Goal: Information Seeking & Learning: Learn about a topic

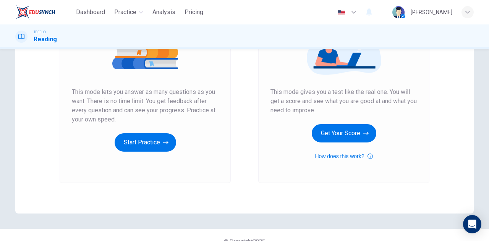
scroll to position [116, 0]
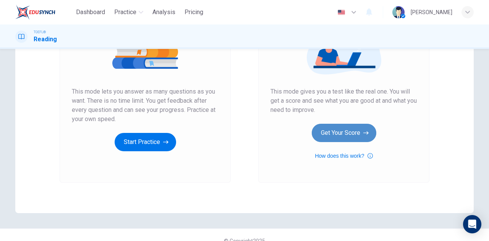
click at [353, 133] on button "Get Your Score" at bounding box center [343, 133] width 65 height 18
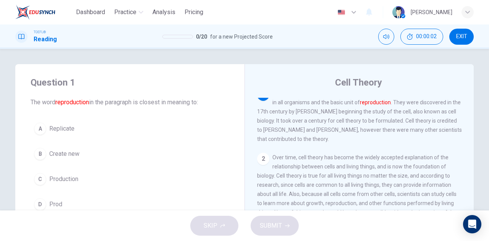
scroll to position [0, 0]
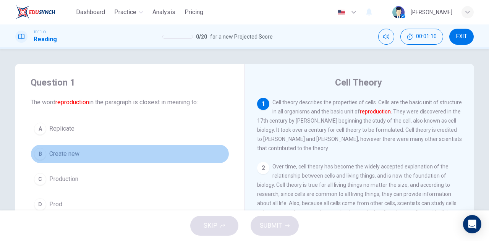
click at [113, 155] on button "B Create new" at bounding box center [130, 153] width 198 height 19
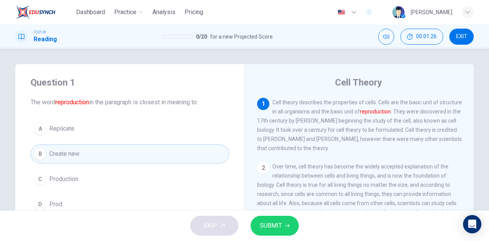
click at [155, 128] on button "A Replicate" at bounding box center [130, 128] width 198 height 19
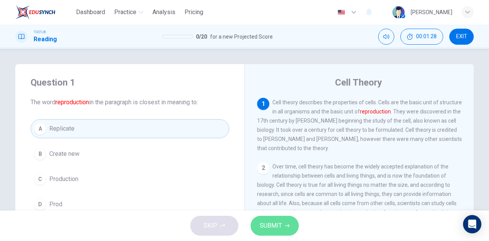
click at [271, 223] on span "SUBMIT" at bounding box center [271, 225] width 22 height 11
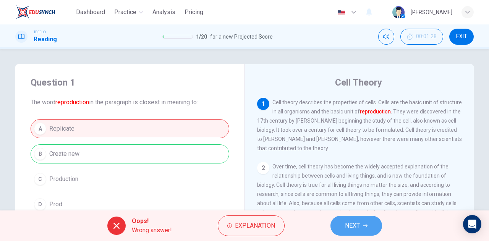
click at [364, 221] on button "NEXT" at bounding box center [356, 226] width 52 height 20
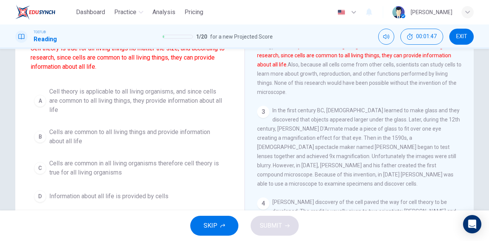
scroll to position [72, 0]
click at [186, 99] on span "Cell theory is applicable to all living organisms, and since cells are common t…" at bounding box center [137, 100] width 176 height 27
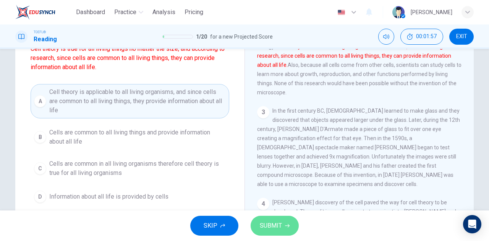
click at [271, 220] on span "SUBMIT" at bounding box center [271, 225] width 22 height 11
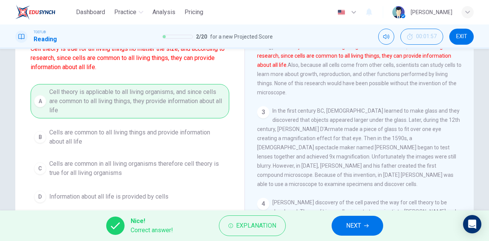
click at [368, 225] on icon "button" at bounding box center [366, 225] width 5 height 5
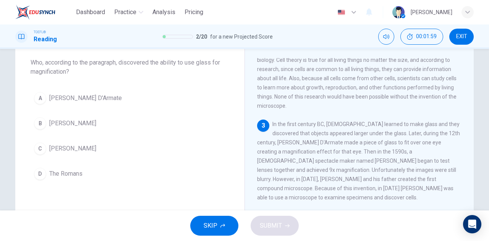
scroll to position [37, 0]
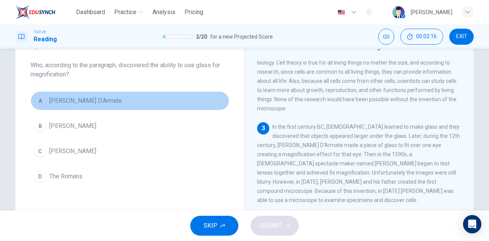
click at [137, 98] on button "A [PERSON_NAME] D'Armate" at bounding box center [130, 100] width 198 height 19
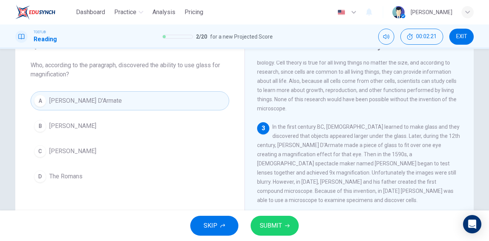
click at [276, 218] on button "SUBMIT" at bounding box center [274, 226] width 48 height 20
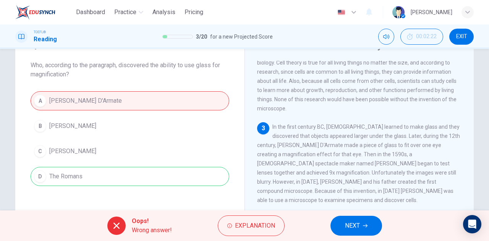
click at [349, 221] on span "NEXT" at bounding box center [352, 225] width 15 height 11
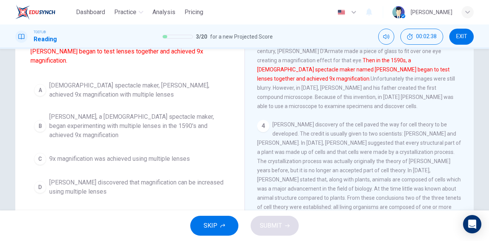
scroll to position [87, 0]
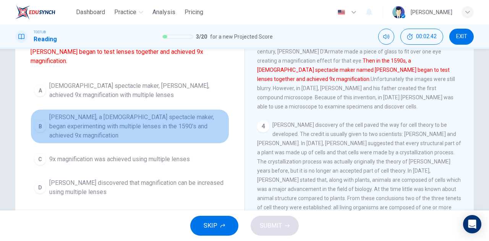
click at [197, 115] on span "[PERSON_NAME], a [DEMOGRAPHIC_DATA] spectacle maker, began experimenting with m…" at bounding box center [137, 126] width 176 height 27
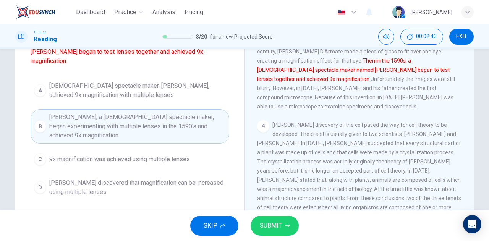
click at [272, 224] on span "SUBMIT" at bounding box center [271, 225] width 22 height 11
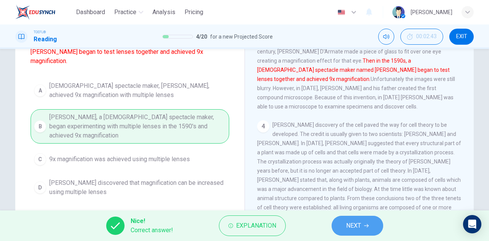
click at [345, 221] on button "NEXT" at bounding box center [357, 226] width 52 height 20
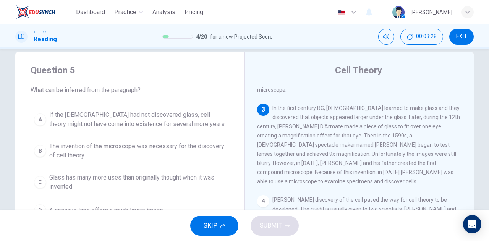
scroll to position [10, 0]
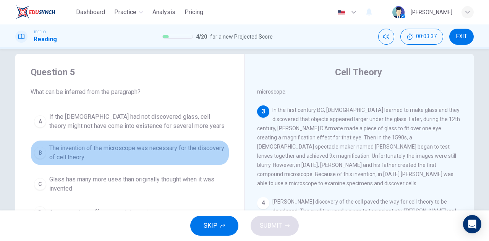
click at [167, 154] on span "The invention of the microscope was necessary for the discovery of cell theory" at bounding box center [137, 153] width 176 height 18
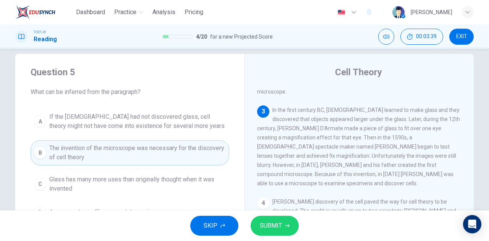
click at [275, 221] on span "SUBMIT" at bounding box center [271, 225] width 22 height 11
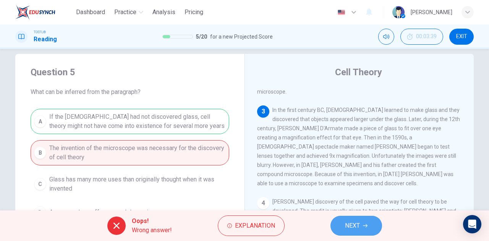
click at [357, 221] on span "NEXT" at bounding box center [352, 225] width 15 height 11
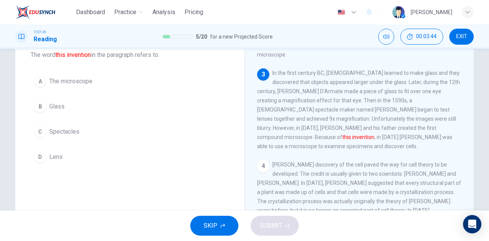
scroll to position [47, 0]
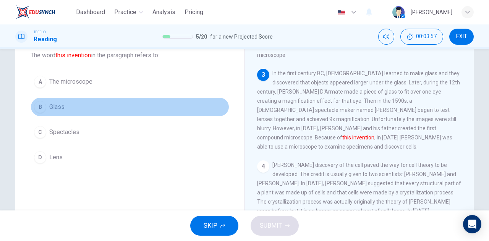
click at [116, 109] on button "B Glass" at bounding box center [130, 106] width 198 height 19
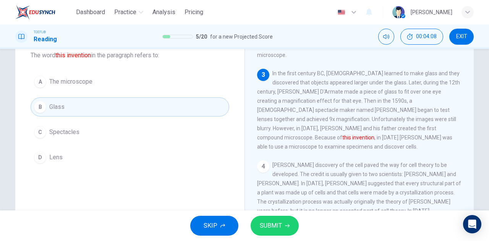
click at [264, 226] on span "SUBMIT" at bounding box center [271, 225] width 22 height 11
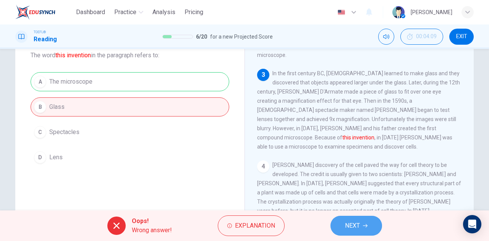
click at [353, 226] on span "NEXT" at bounding box center [352, 225] width 15 height 11
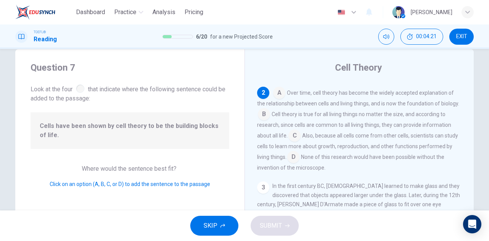
scroll to position [59, 0]
click at [276, 100] on input at bounding box center [279, 95] width 12 height 12
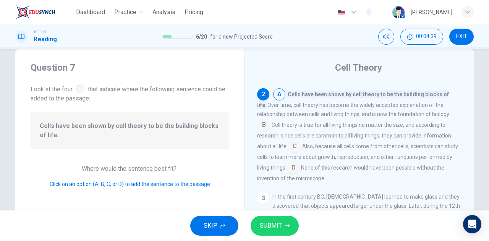
click at [260, 124] on input at bounding box center [264, 125] width 12 height 12
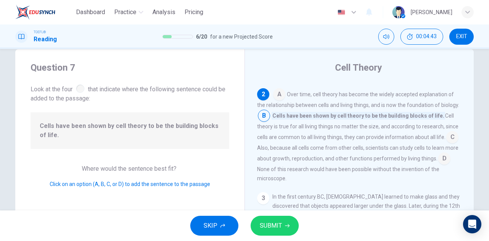
click at [392, 189] on div "1 Cell theory describes the properties of cells. Cells are the basic unit of st…" at bounding box center [364, 192] width 215 height 219
drag, startPoint x: 268, startPoint y: 237, endPoint x: 260, endPoint y: 221, distance: 17.6
click at [260, 221] on div "SKIP SUBMIT" at bounding box center [244, 225] width 489 height 31
click at [265, 223] on span "SUBMIT" at bounding box center [271, 225] width 22 height 11
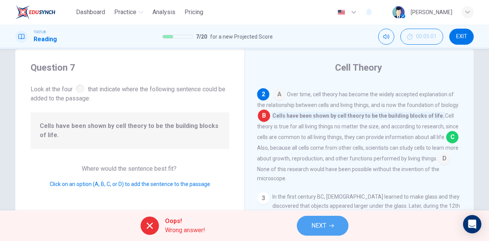
click at [309, 220] on button "NEXT" at bounding box center [323, 226] width 52 height 20
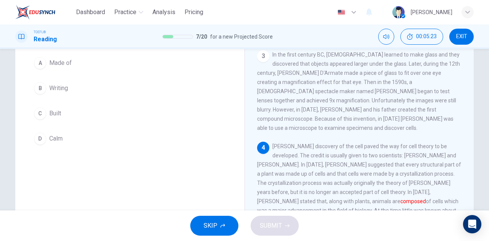
scroll to position [65, 0]
click at [83, 65] on button "A Made of" at bounding box center [130, 63] width 198 height 19
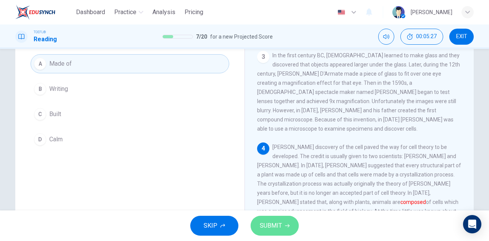
click at [262, 231] on button "SUBMIT" at bounding box center [274, 226] width 48 height 20
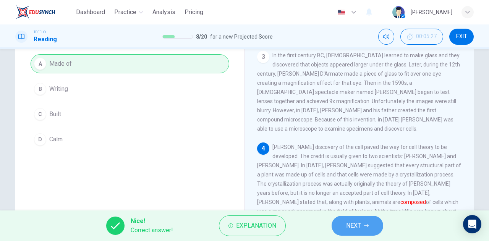
click at [350, 226] on span "NEXT" at bounding box center [353, 225] width 15 height 11
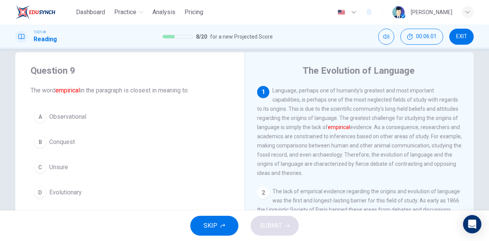
scroll to position [12, 0]
click at [117, 187] on button "D Evolutionary" at bounding box center [130, 191] width 198 height 19
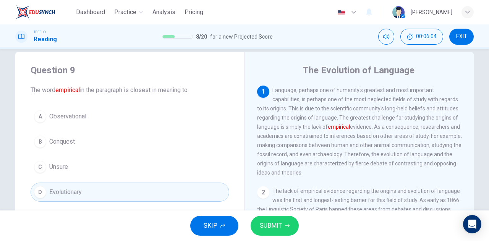
click at [281, 228] on span "SUBMIT" at bounding box center [271, 225] width 22 height 11
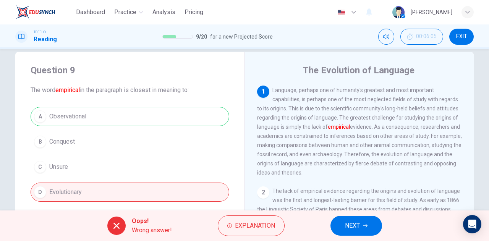
click at [357, 220] on span "NEXT" at bounding box center [352, 225] width 15 height 11
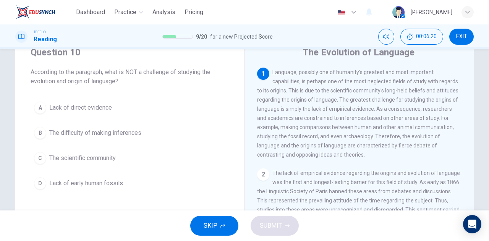
scroll to position [30, 0]
click at [57, 111] on span "Lack of direct evidence" at bounding box center [80, 107] width 63 height 9
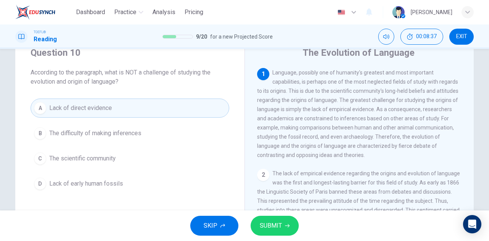
click at [125, 181] on button "D Lack of early human fossils" at bounding box center [130, 183] width 198 height 19
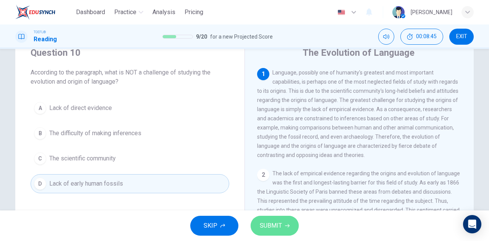
click at [274, 227] on span "SUBMIT" at bounding box center [271, 225] width 22 height 11
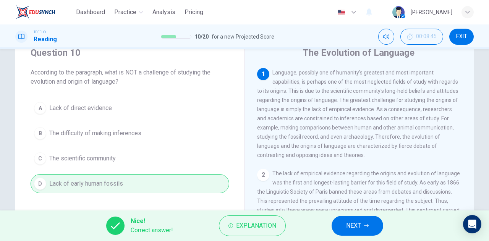
click at [358, 230] on span "NEXT" at bounding box center [353, 225] width 15 height 11
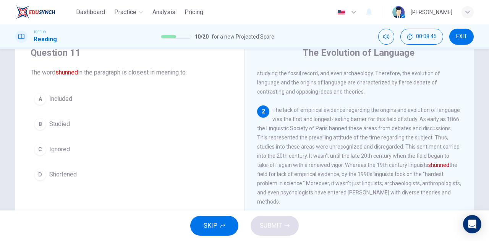
scroll to position [66, 0]
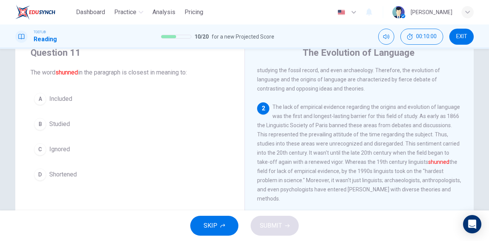
click at [102, 128] on button "B Studied" at bounding box center [130, 124] width 198 height 19
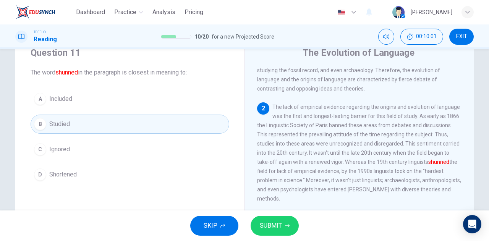
click at [259, 231] on button "SUBMIT" at bounding box center [274, 226] width 48 height 20
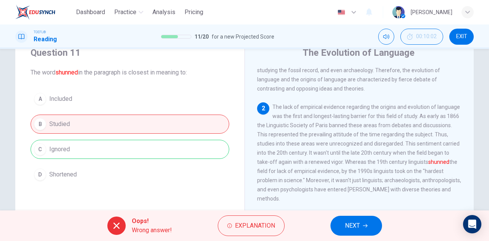
click at [342, 220] on button "NEXT" at bounding box center [356, 226] width 52 height 20
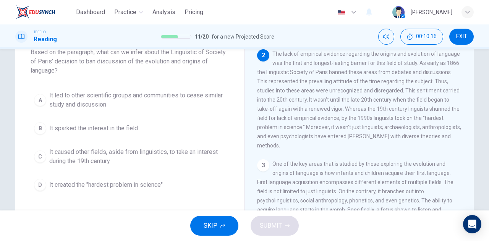
scroll to position [50, 0]
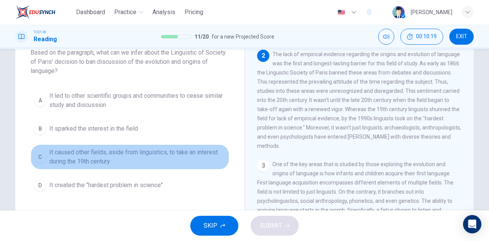
click at [196, 156] on span "It caused other fields, aside from linguistics, to take an interest during the …" at bounding box center [137, 157] width 176 height 18
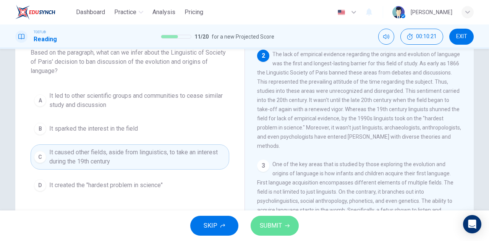
click at [276, 229] on span "SUBMIT" at bounding box center [271, 225] width 22 height 11
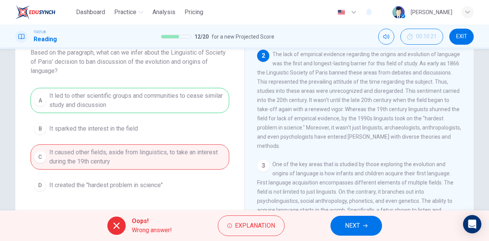
click at [348, 227] on span "NEXT" at bounding box center [352, 225] width 15 height 11
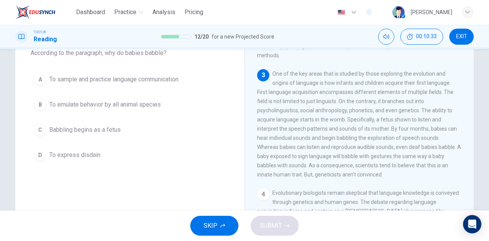
scroll to position [49, 0]
click at [105, 86] on button "A To sample and practice language communication" at bounding box center [130, 79] width 198 height 19
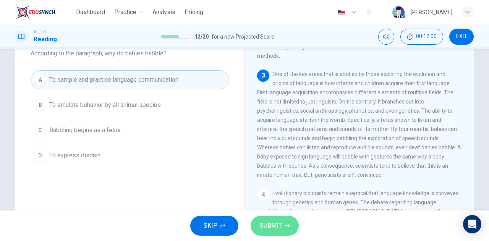
click at [278, 228] on span "SUBMIT" at bounding box center [271, 225] width 22 height 11
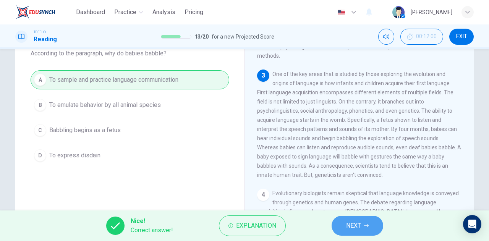
click at [351, 231] on button "NEXT" at bounding box center [357, 226] width 52 height 20
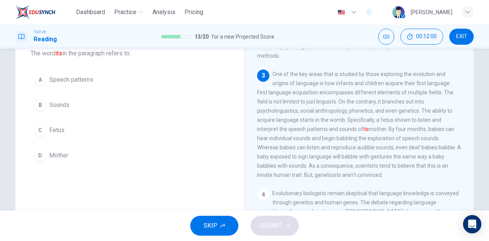
scroll to position [219, 0]
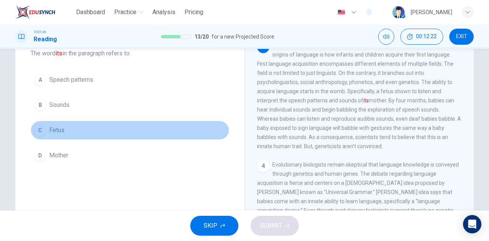
click at [89, 124] on button "C Fetus" at bounding box center [130, 130] width 198 height 19
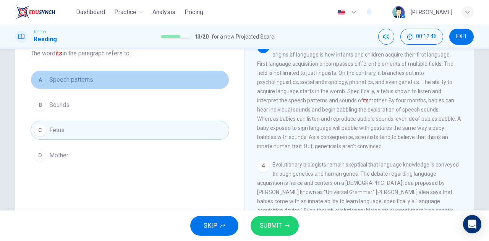
click at [82, 77] on span "Speech patterns" at bounding box center [71, 79] width 44 height 9
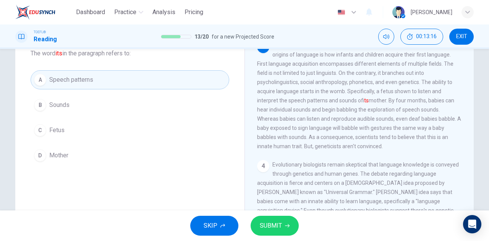
click at [66, 161] on button "D Mother" at bounding box center [130, 155] width 198 height 19
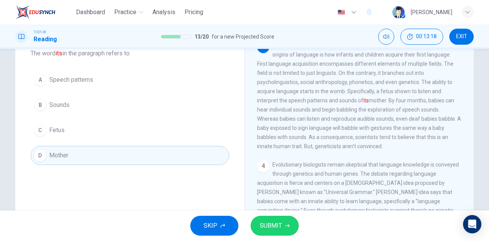
click at [269, 225] on span "SUBMIT" at bounding box center [271, 225] width 22 height 11
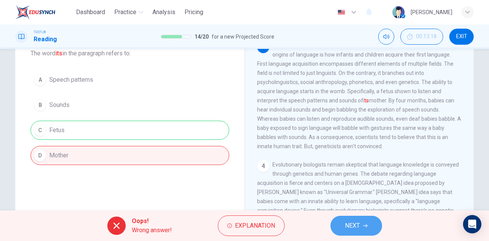
click at [360, 216] on button "NEXT" at bounding box center [356, 226] width 52 height 20
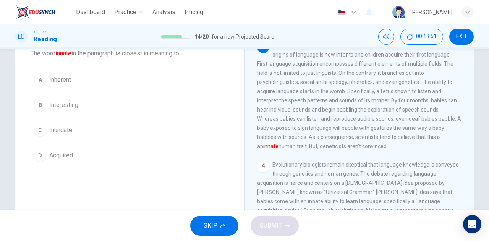
click at [66, 132] on span "Inundate" at bounding box center [60, 130] width 23 height 9
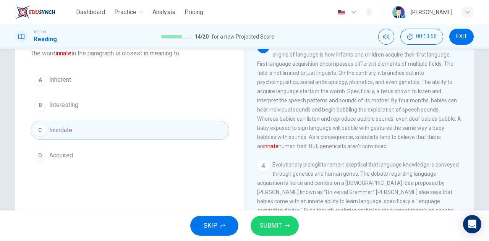
click at [64, 79] on span "Inherent" at bounding box center [60, 79] width 22 height 9
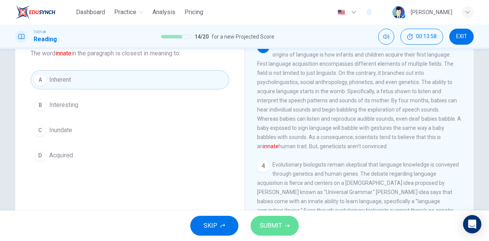
click at [263, 227] on span "SUBMIT" at bounding box center [271, 225] width 22 height 11
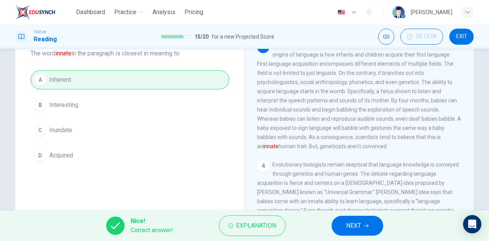
click at [365, 226] on icon "button" at bounding box center [366, 225] width 5 height 5
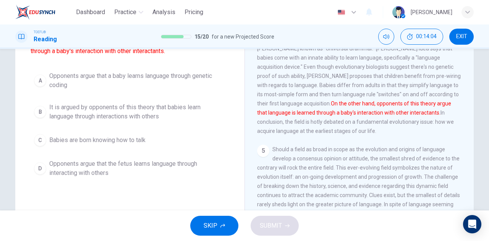
scroll to position [87, 0]
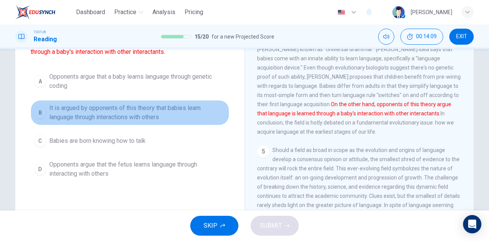
click at [139, 113] on span "It is argued by opponents of this theory that babies learn language through int…" at bounding box center [137, 112] width 176 height 18
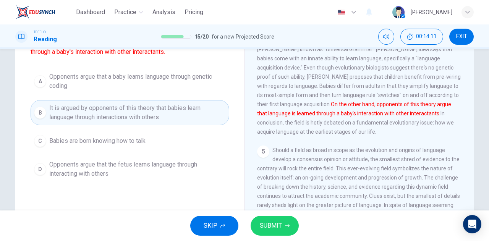
click at [279, 220] on span "SUBMIT" at bounding box center [271, 225] width 22 height 11
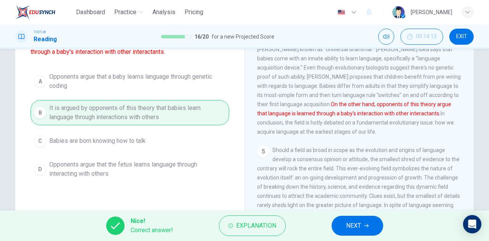
click at [348, 226] on span "NEXT" at bounding box center [353, 225] width 15 height 11
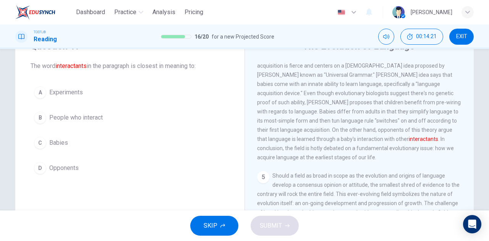
scroll to position [43, 0]
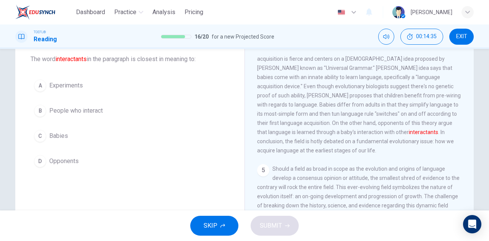
click at [68, 123] on div "A Experiments B People who interact C Babies D Opponents" at bounding box center [130, 123] width 198 height 95
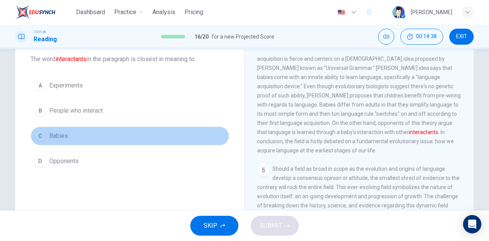
click at [60, 137] on span "Babies" at bounding box center [58, 135] width 19 height 9
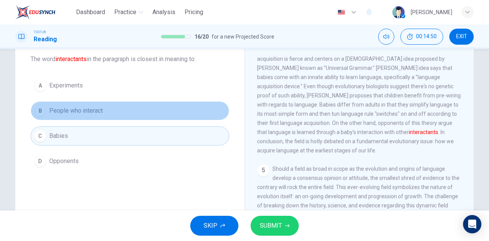
click at [84, 111] on span "People who interact" at bounding box center [75, 110] width 53 height 9
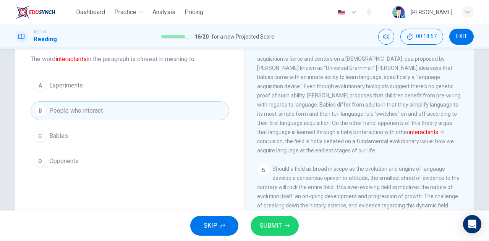
click at [169, 160] on button "D Opponents" at bounding box center [130, 161] width 198 height 19
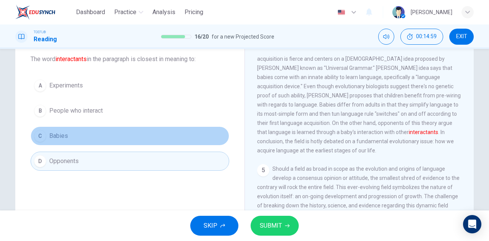
click at [154, 137] on button "C Babies" at bounding box center [130, 135] width 198 height 19
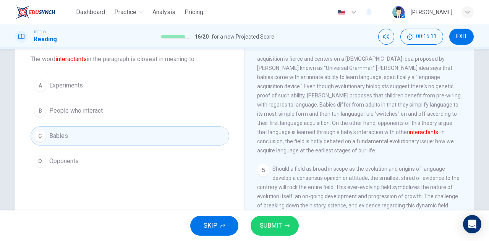
click at [286, 224] on icon "button" at bounding box center [287, 225] width 5 height 5
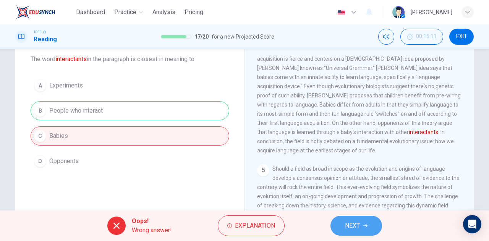
click at [341, 219] on button "NEXT" at bounding box center [356, 226] width 52 height 20
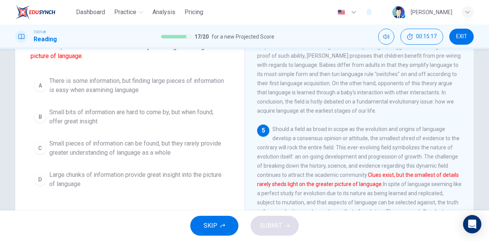
scroll to position [83, 0]
click at [134, 155] on span "Small pieces of information can be found, but they rarely provide greater under…" at bounding box center [137, 148] width 176 height 18
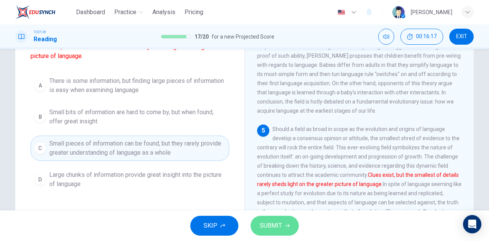
click at [263, 225] on span "SUBMIT" at bounding box center [271, 225] width 22 height 11
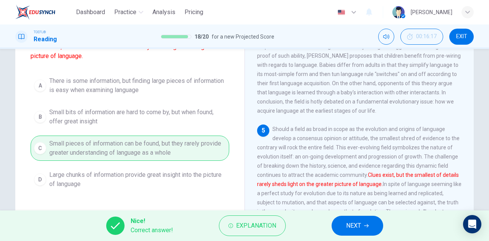
click at [363, 230] on button "NEXT" at bounding box center [357, 226] width 52 height 20
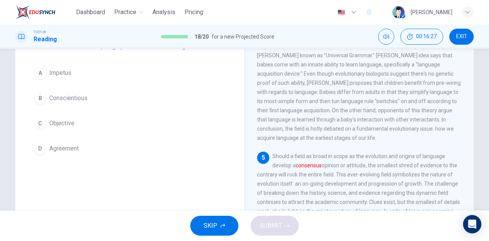
scroll to position [56, 0]
click at [97, 93] on button "B Conscientious" at bounding box center [130, 97] width 198 height 19
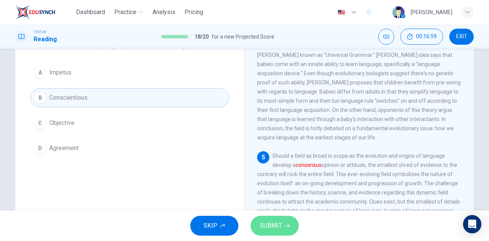
click at [281, 222] on button "SUBMIT" at bounding box center [274, 226] width 48 height 20
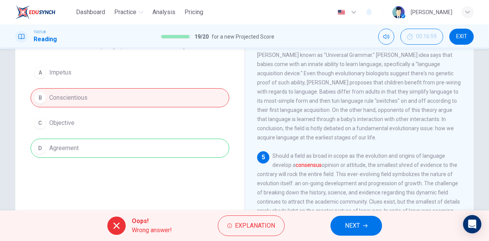
click at [340, 224] on button "NEXT" at bounding box center [356, 226] width 52 height 20
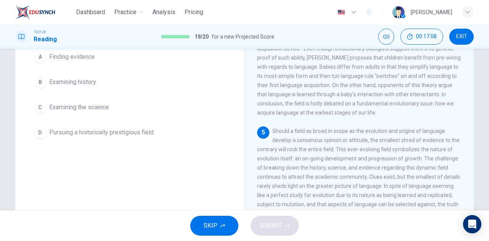
scroll to position [81, 0]
click at [342, 135] on span "Should a field as broad in scope as the evolution and origins of language devel…" at bounding box center [358, 176] width 203 height 98
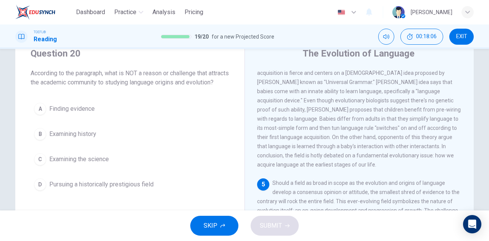
scroll to position [28, 0]
click at [125, 190] on span "Pursuing a historically prestigious field" at bounding box center [101, 185] width 104 height 9
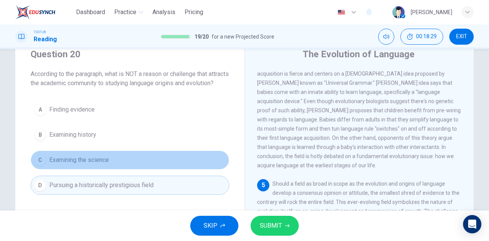
click at [154, 165] on button "C Examining the science" at bounding box center [130, 159] width 198 height 19
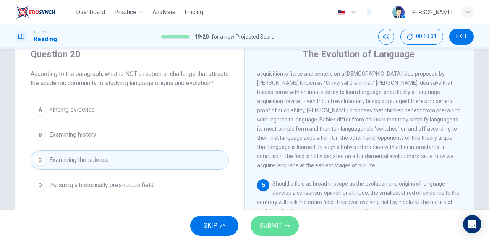
click at [278, 224] on span "SUBMIT" at bounding box center [271, 225] width 22 height 11
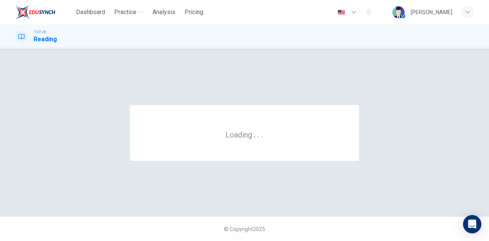
scroll to position [0, 0]
